Goal: Navigation & Orientation: Find specific page/section

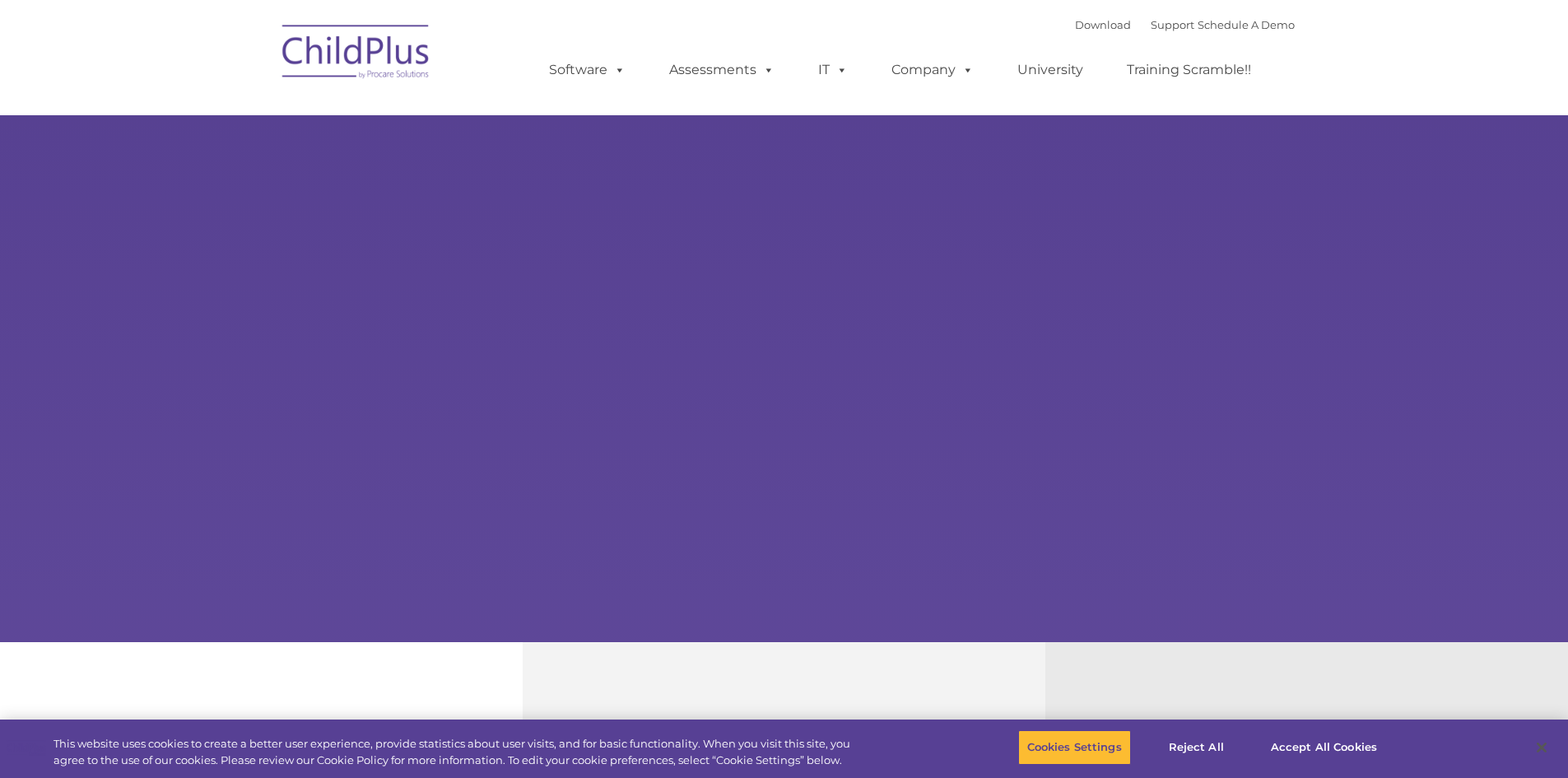
select select "MEDIUM"
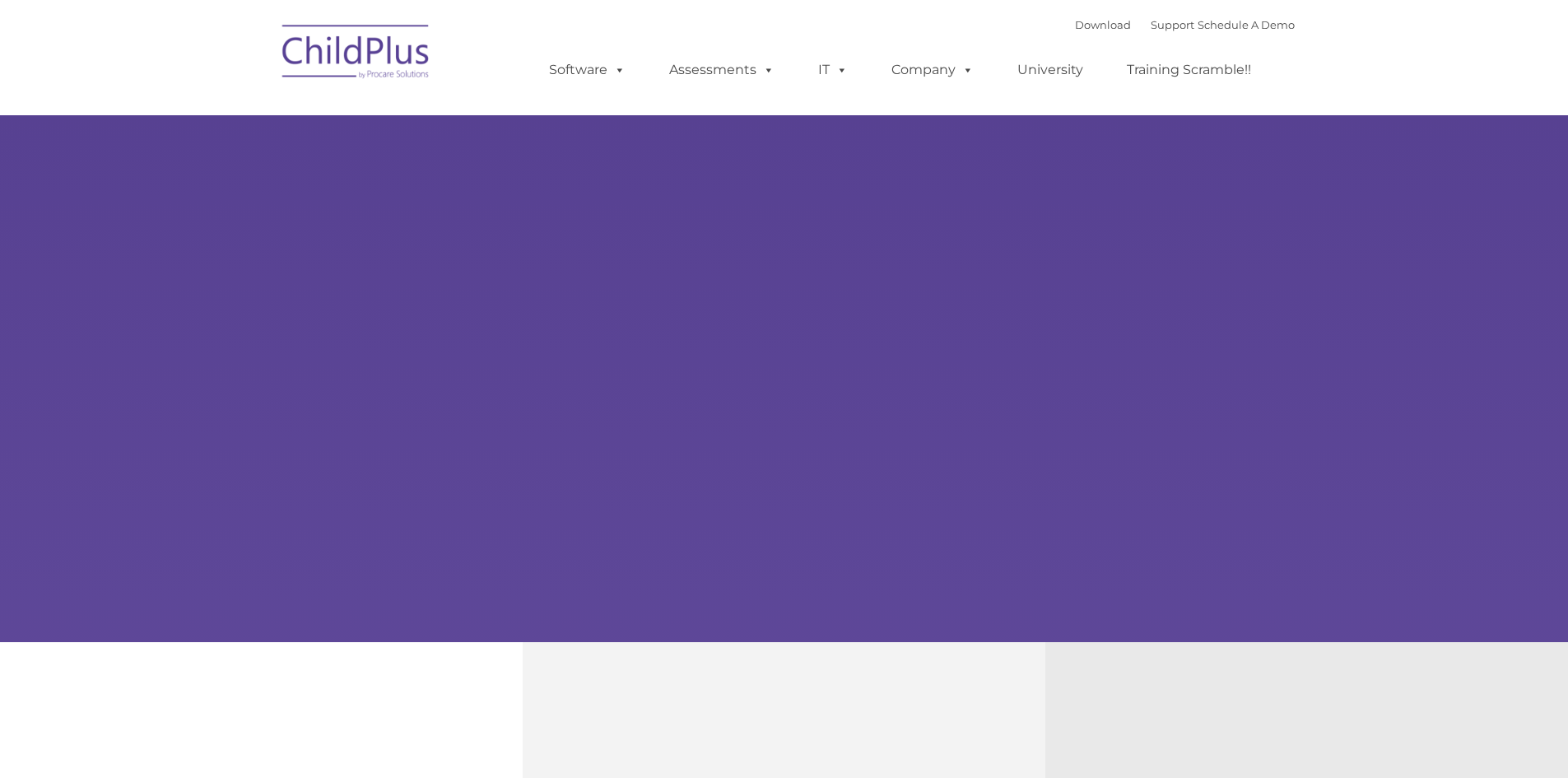
type input ""
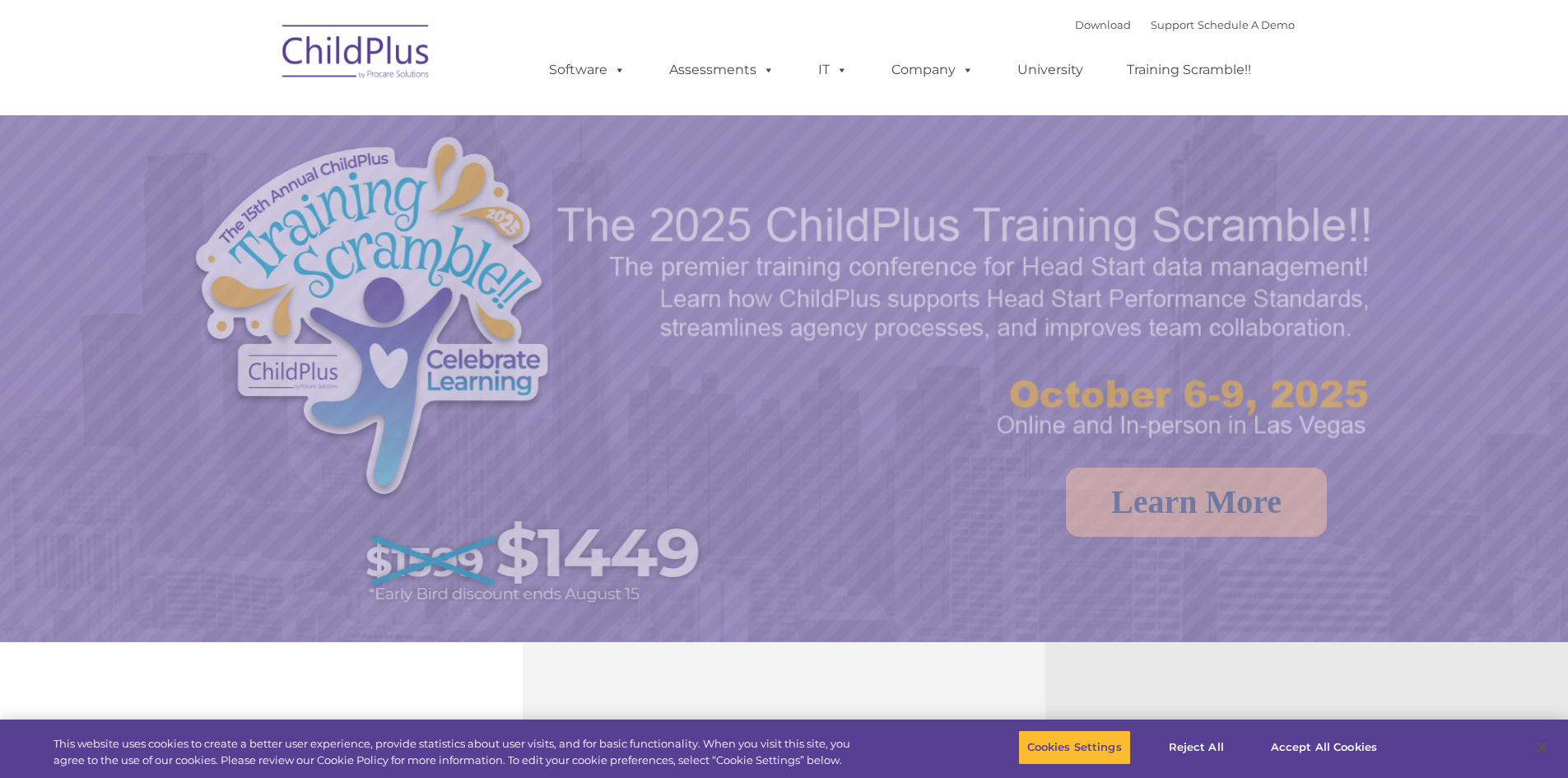
select select "MEDIUM"
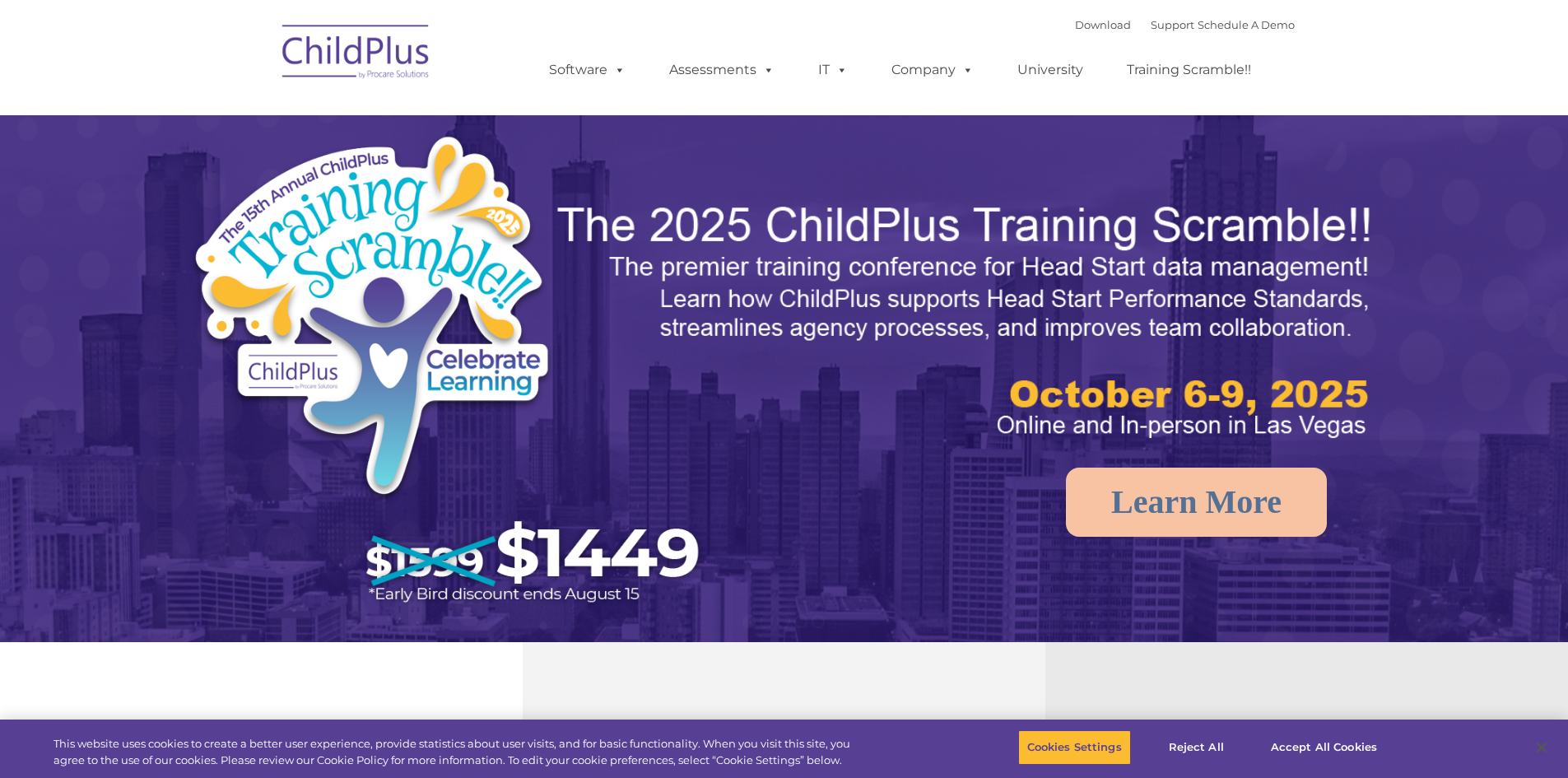
click at [531, 67] on ul "Software ChildPlus: The original and most widely-used Head Start data managemen…" at bounding box center [906, 70] width 779 height 65
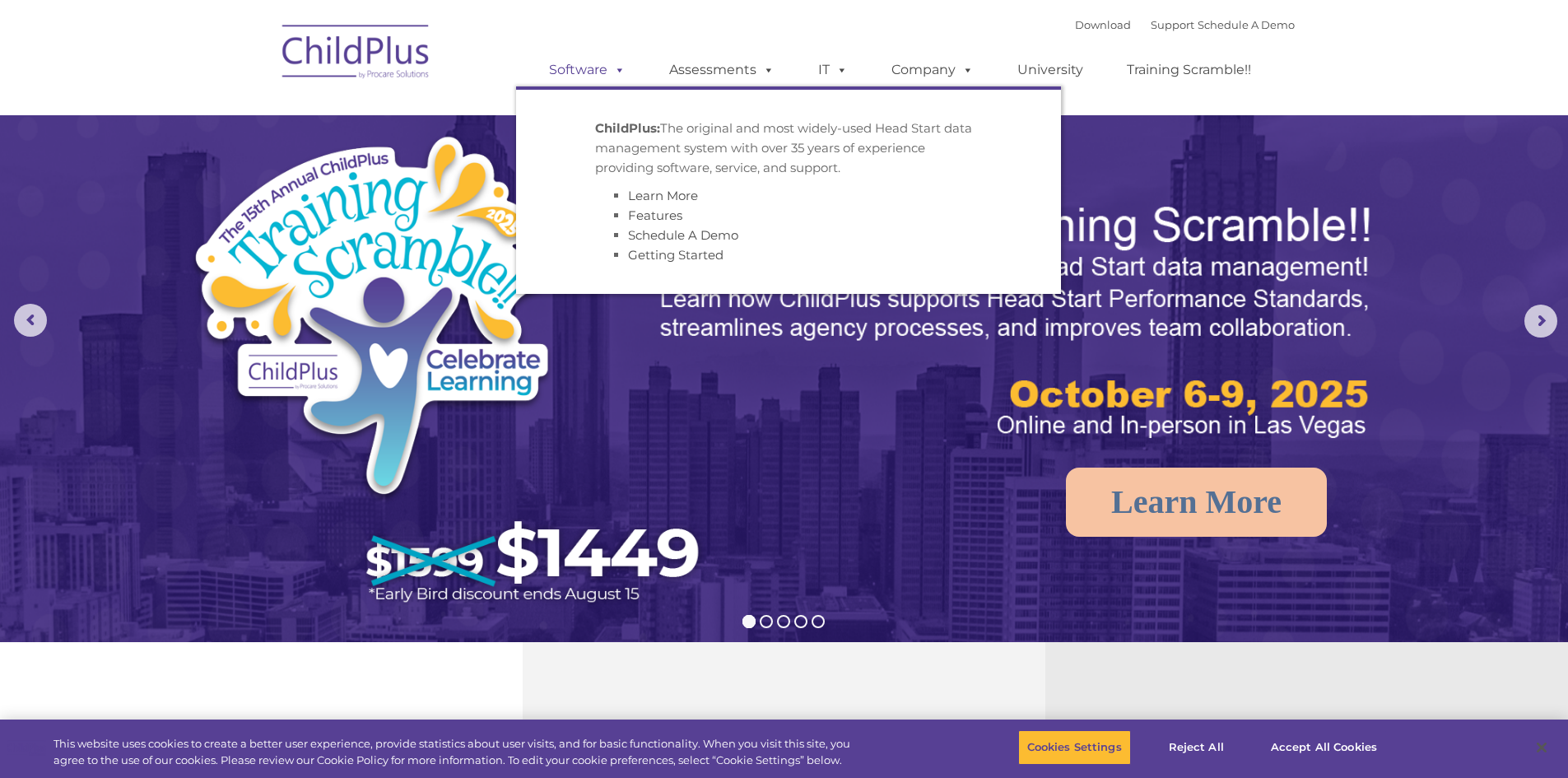
click at [600, 75] on link "Software" at bounding box center [588, 70] width 109 height 33
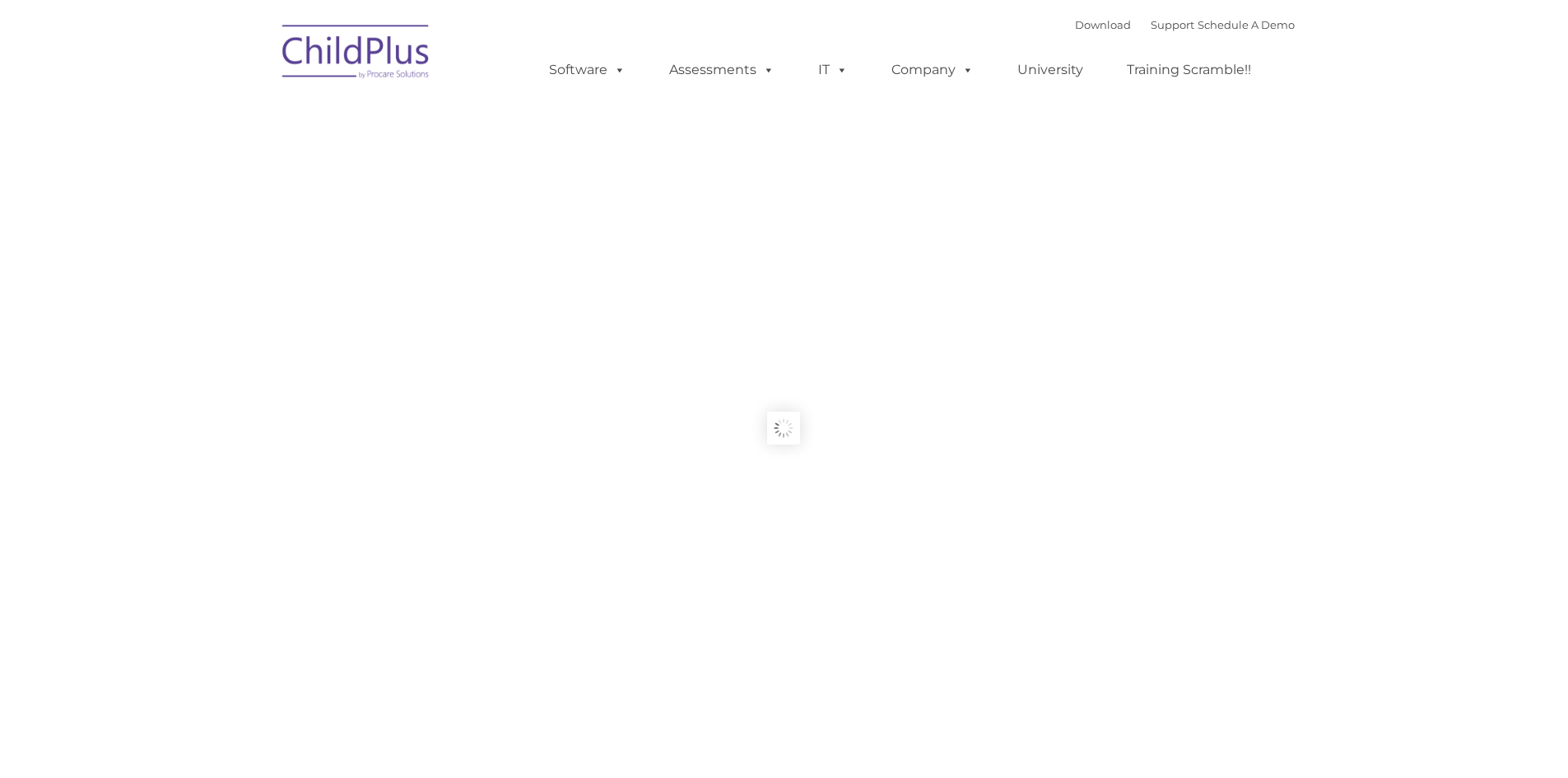
type input ""
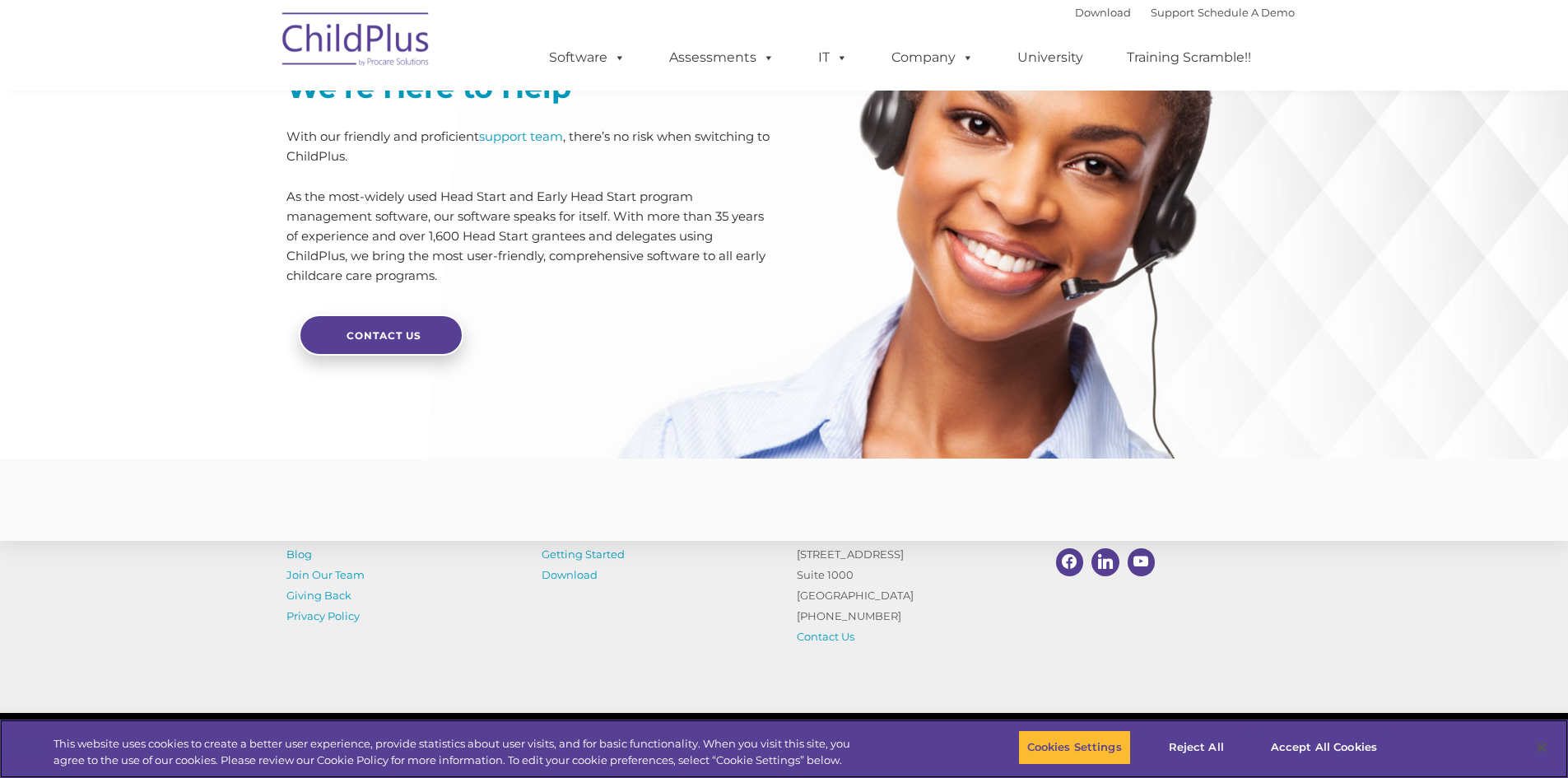
scroll to position [3857, 0]
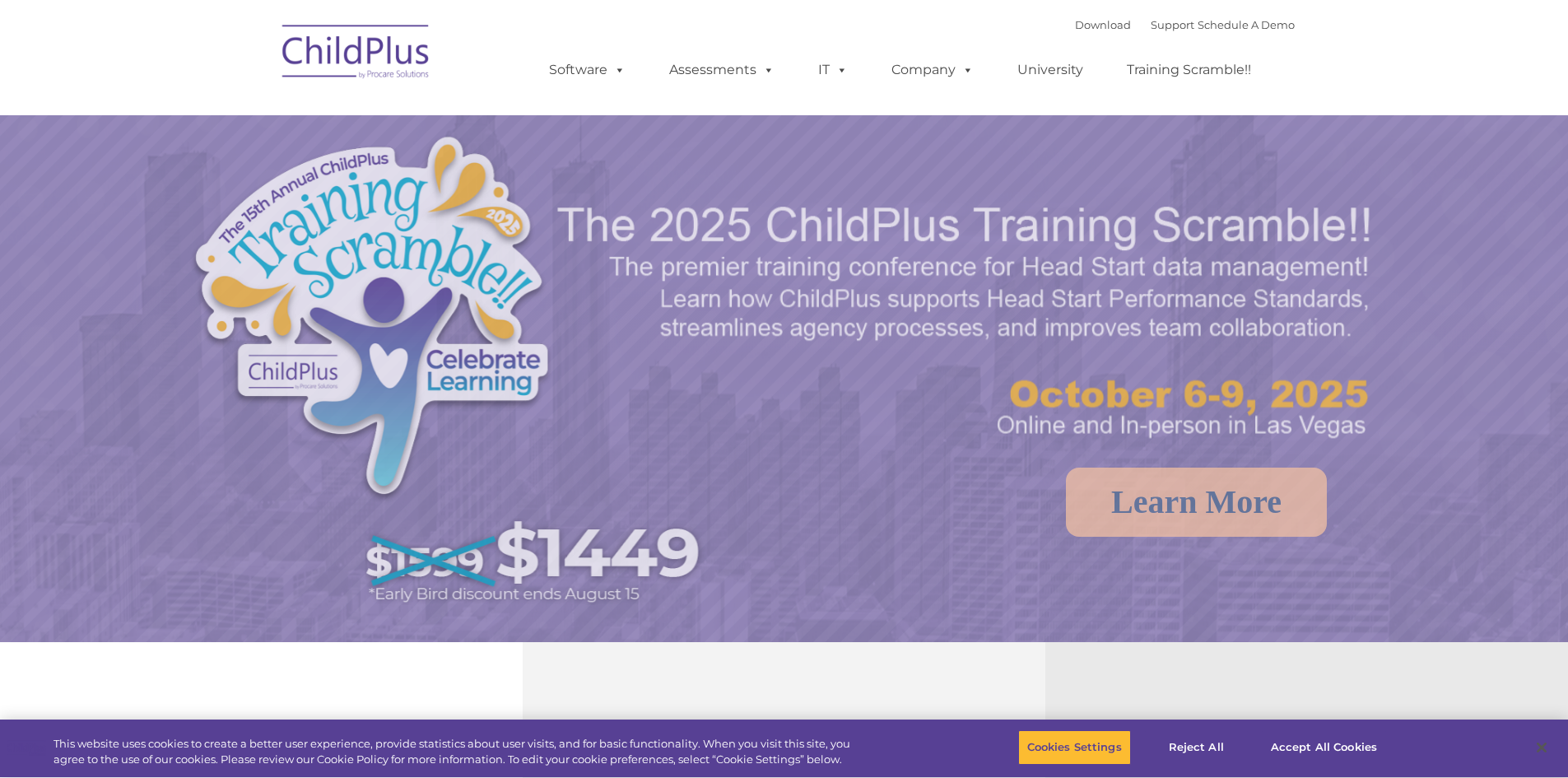
select select "MEDIUM"
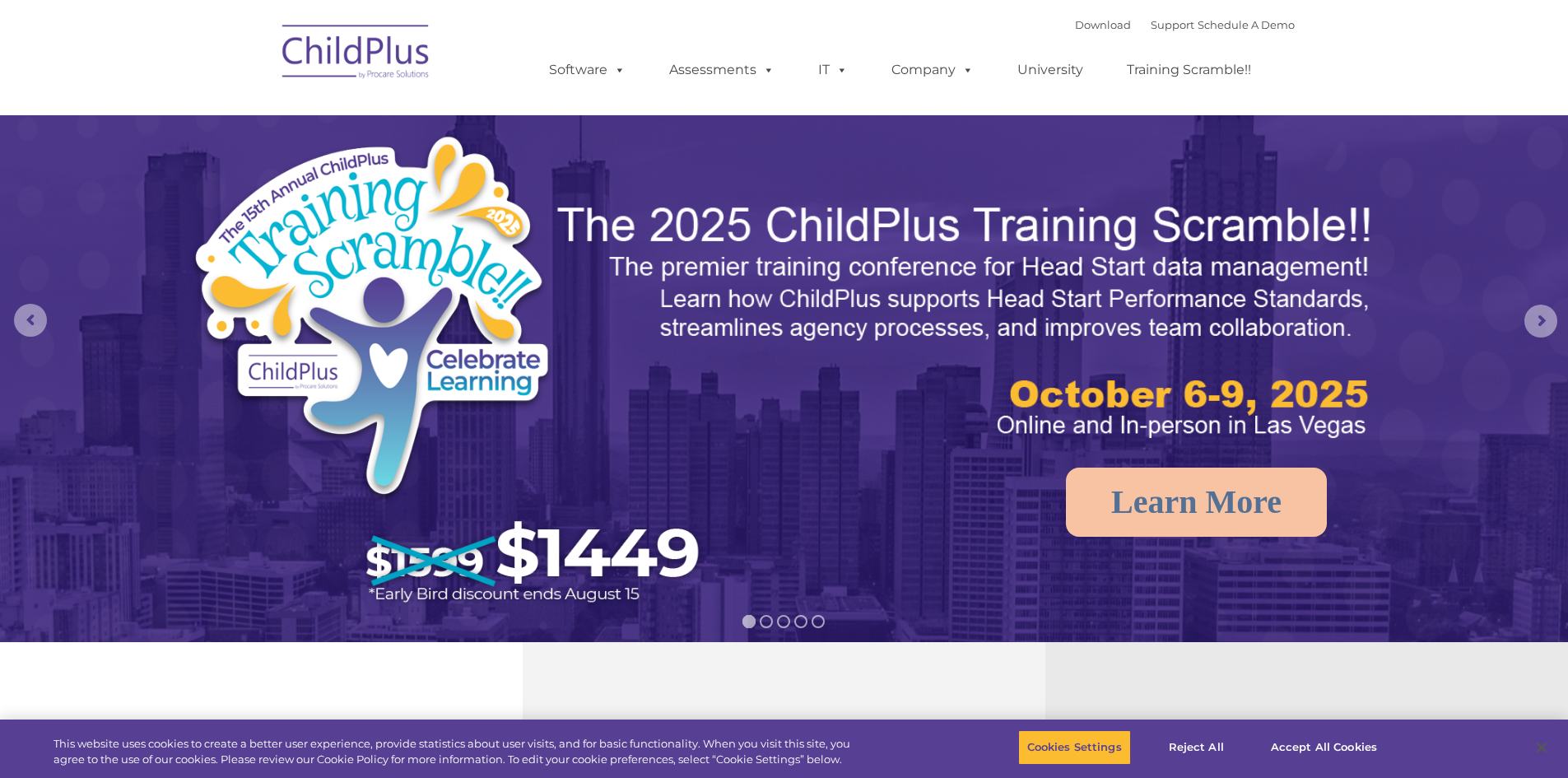
click at [389, 55] on img at bounding box center [357, 55] width 165 height 82
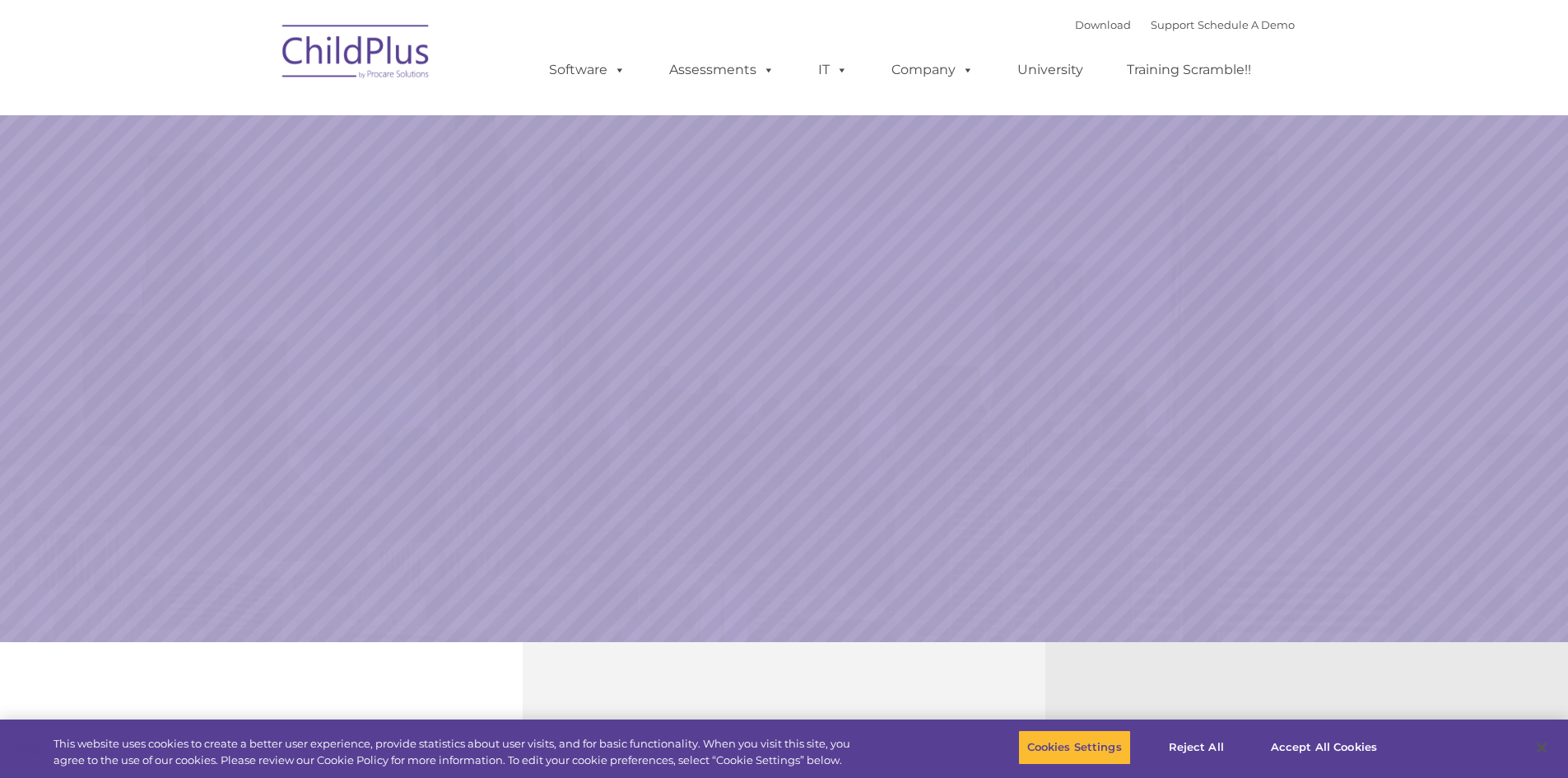
select select "MEDIUM"
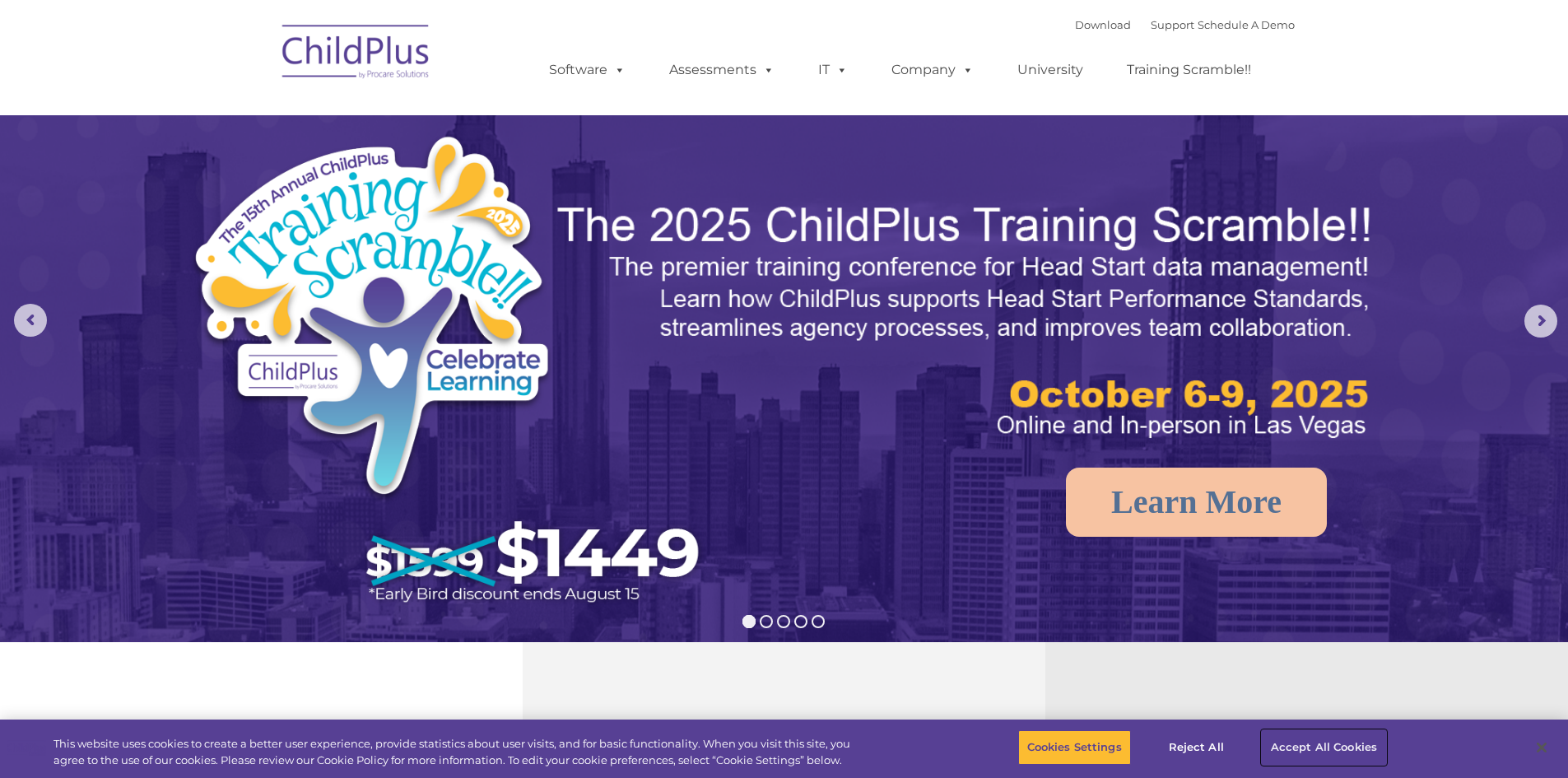
click at [1355, 742] on button "Accept All Cookies" at bounding box center [1324, 747] width 124 height 34
